Goal: Task Accomplishment & Management: Manage account settings

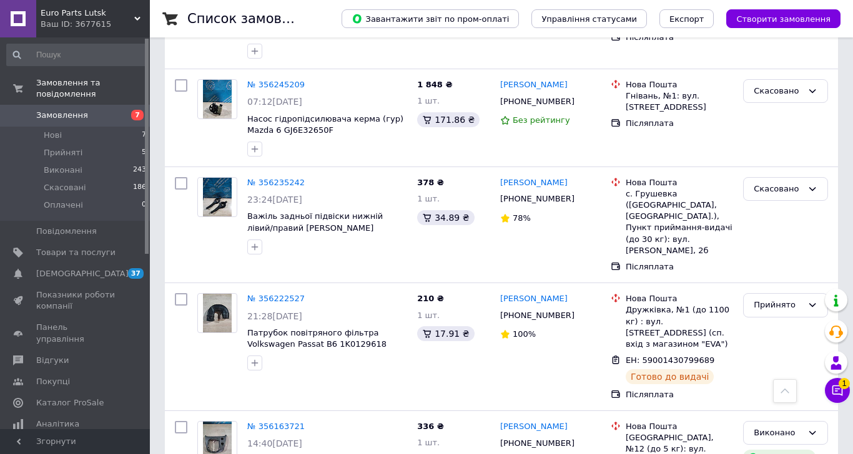
scroll to position [1685, 0]
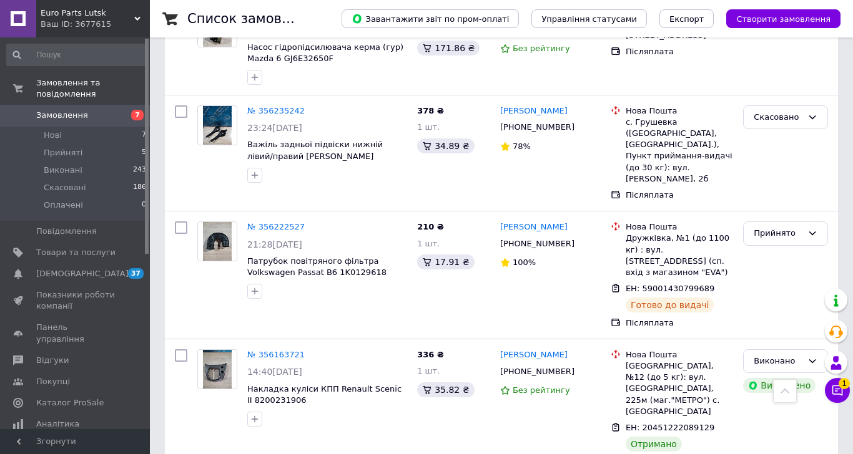
click at [21, 110] on span at bounding box center [18, 115] width 36 height 11
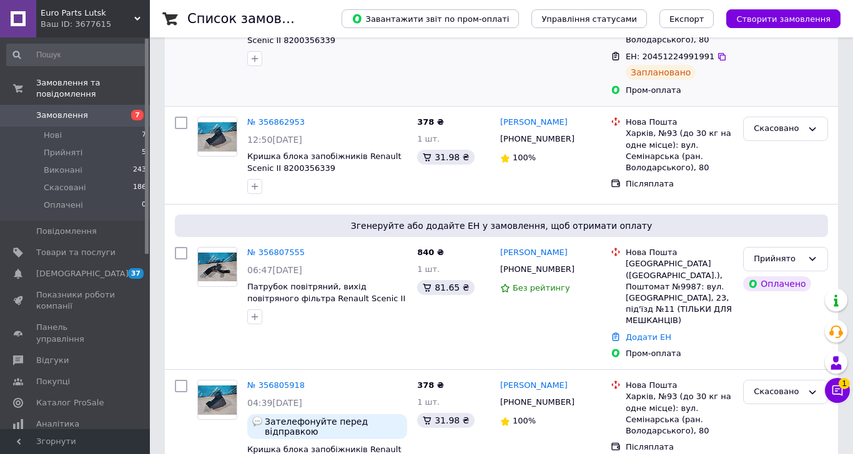
scroll to position [250, 0]
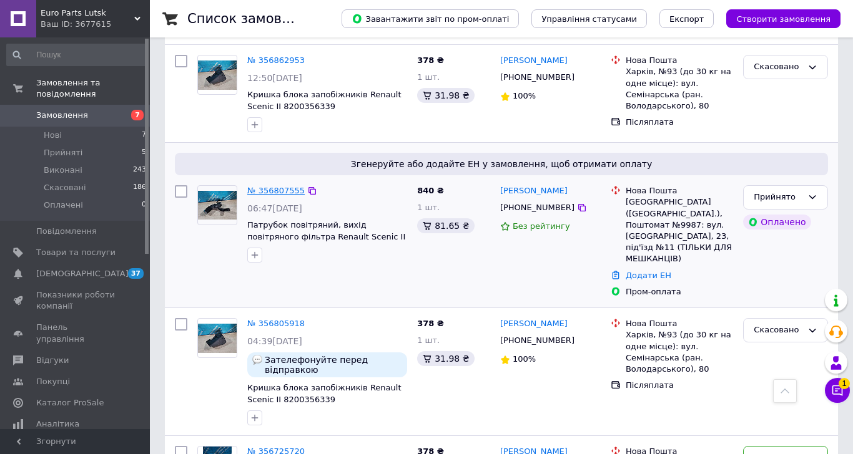
click at [257, 192] on link "№ 356807555" at bounding box center [275, 190] width 57 height 9
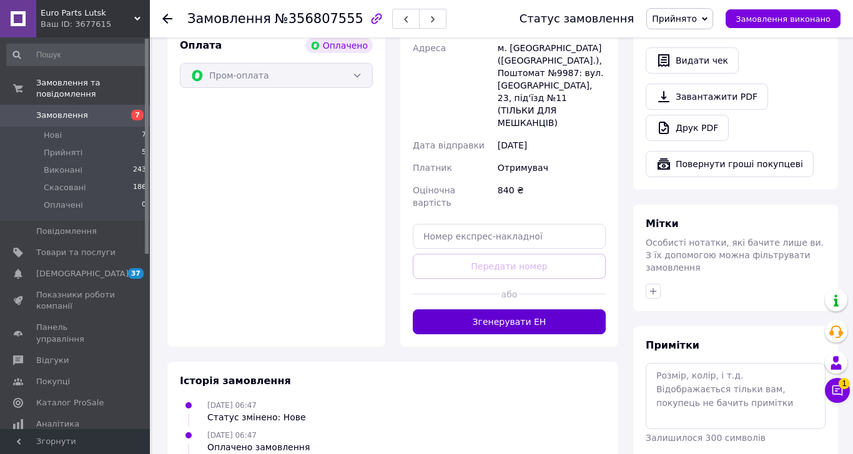
scroll to position [499, 0]
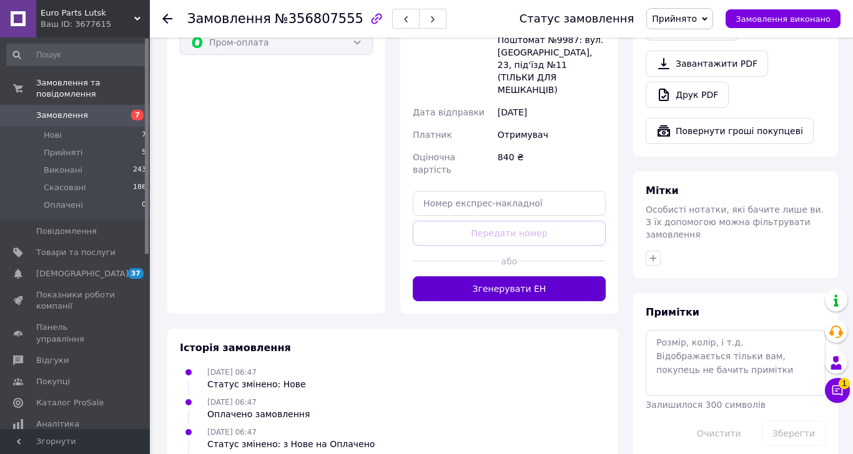
click at [515, 277] on button "Згенерувати ЕН" at bounding box center [509, 289] width 193 height 25
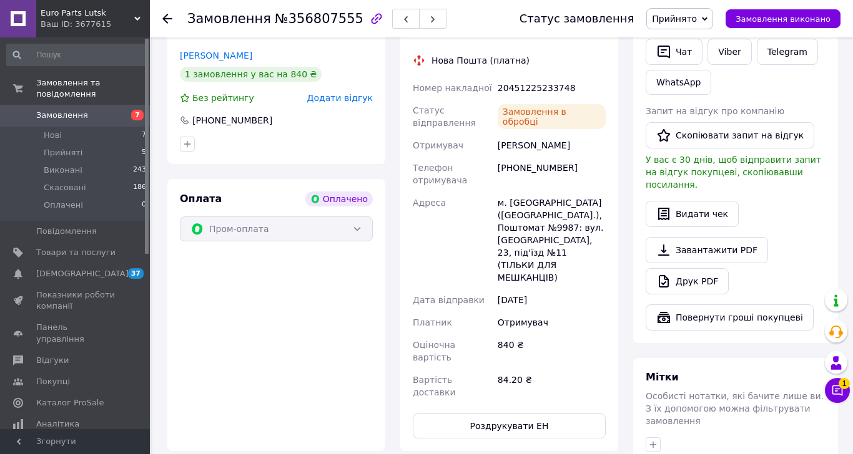
scroll to position [312, 0]
click at [58, 110] on span "Замовлення" at bounding box center [62, 115] width 52 height 11
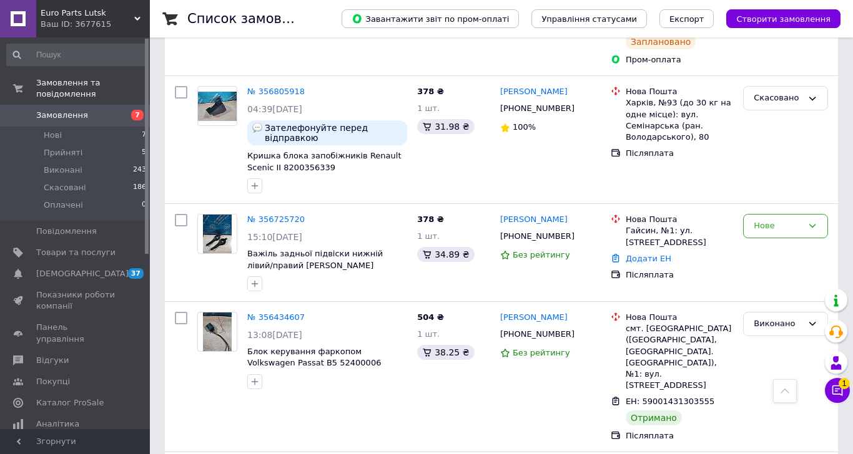
scroll to position [624, 0]
